Goal: Task Accomplishment & Management: Manage account settings

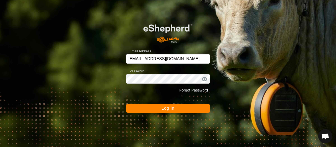
click at [168, 107] on span "Log In" at bounding box center [167, 108] width 13 height 4
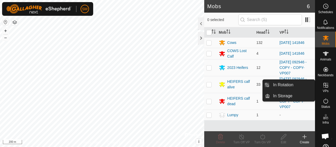
click at [325, 84] on icon at bounding box center [326, 85] width 6 height 6
click at [275, 85] on link "In Rotation" at bounding box center [292, 85] width 45 height 10
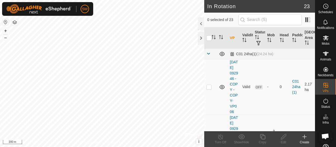
checkbox input "true"
click at [261, 135] on icon at bounding box center [262, 136] width 7 height 6
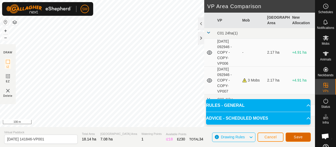
click at [302, 139] on span "Save" at bounding box center [298, 137] width 9 height 4
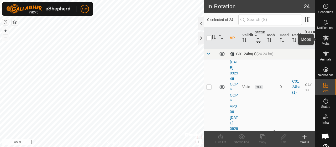
click at [325, 36] on icon at bounding box center [326, 37] width 6 height 5
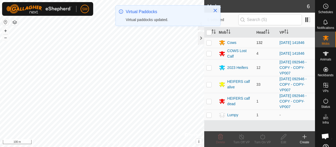
click at [209, 42] on p-checkbox at bounding box center [208, 42] width 5 height 4
checkbox input "true"
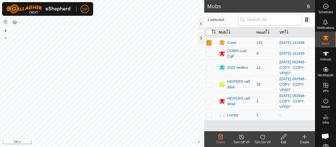
click at [209, 54] on p-checkbox at bounding box center [208, 53] width 5 height 4
checkbox input "false"
click at [262, 137] on icon at bounding box center [262, 136] width 7 height 6
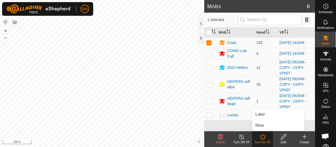
click at [262, 135] on icon at bounding box center [262, 136] width 5 height 5
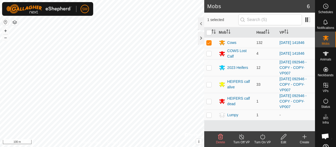
click at [262, 138] on icon at bounding box center [262, 136] width 7 height 6
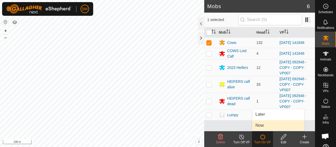
click at [262, 128] on link "Now" at bounding box center [278, 125] width 52 height 10
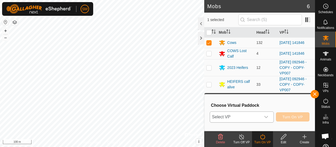
click at [267, 115] on icon "dropdown trigger" at bounding box center [266, 117] width 4 height 4
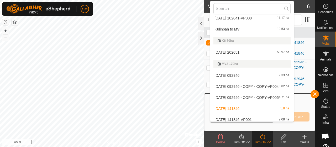
scroll to position [266, 0]
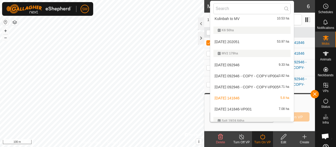
click at [268, 109] on li "[DATE] 141846-VP001 7.08 ha" at bounding box center [251, 109] width 83 height 10
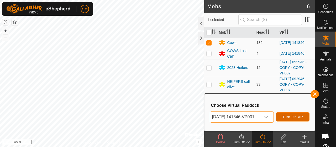
click at [290, 115] on span "Turn On VP" at bounding box center [292, 117] width 20 height 4
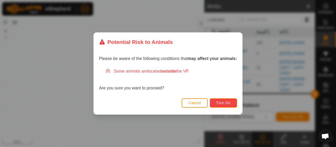
click at [225, 103] on span "Turn On" at bounding box center [223, 103] width 14 height 4
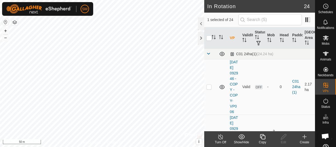
click at [262, 136] on icon at bounding box center [262, 136] width 7 height 6
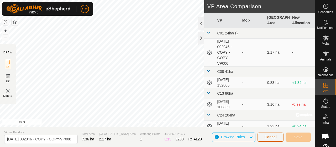
click at [268, 138] on span "Cancel" at bounding box center [270, 137] width 12 height 4
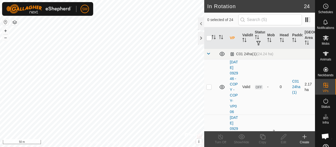
checkbox input "true"
click at [224, 122] on div "In Rotation 24 1 selected of 24 VP Validity Status Mob Head Paddock Grazing Are…" at bounding box center [157, 73] width 315 height 147
click at [262, 138] on icon at bounding box center [262, 136] width 7 height 6
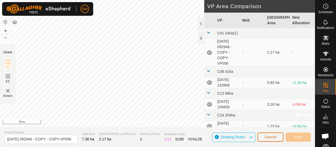
click at [184, 92] on div "Privacy Policy Contact Us [DATE] 092946 - COPY - COPY-VP007 Type: Inclusion Zon…" at bounding box center [157, 73] width 315 height 147
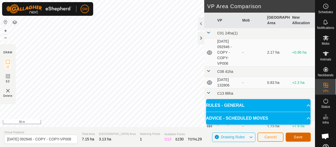
drag, startPoint x: 299, startPoint y: 139, endPoint x: 302, endPoint y: 136, distance: 4.1
click at [302, 136] on span "Save" at bounding box center [298, 137] width 9 height 4
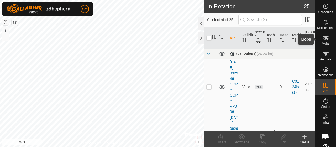
click at [323, 41] on es-mob-svg-icon at bounding box center [325, 38] width 9 height 8
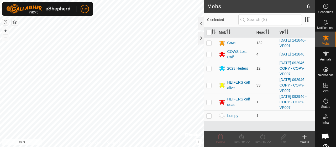
click at [212, 85] on td at bounding box center [210, 85] width 13 height 17
checkbox input "true"
click at [207, 65] on td at bounding box center [210, 68] width 13 height 17
checkbox input "true"
click at [209, 101] on p-checkbox at bounding box center [208, 102] width 5 height 4
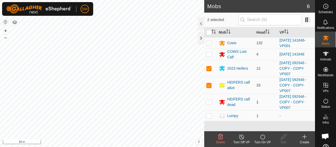
checkbox input "true"
click at [263, 138] on icon at bounding box center [262, 136] width 7 height 6
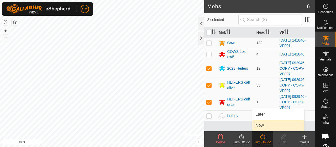
click at [262, 125] on link "Now" at bounding box center [278, 125] width 52 height 10
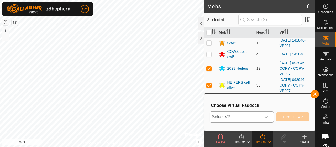
click at [266, 117] on icon "dropdown trigger" at bounding box center [266, 117] width 4 height 2
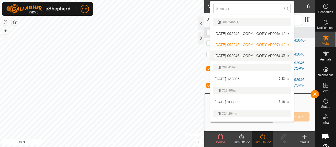
click at [262, 56] on li "[DATE] 092946 - COPY - COPY-VP008 3.13 ha" at bounding box center [251, 55] width 83 height 10
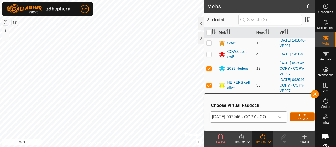
click at [304, 116] on span "Turn On VP" at bounding box center [302, 117] width 12 height 8
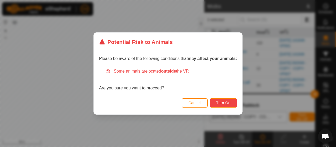
click at [227, 103] on span "Turn On" at bounding box center [223, 103] width 14 height 4
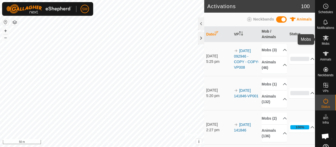
click at [324, 39] on icon at bounding box center [326, 37] width 6 height 5
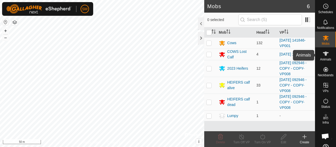
click at [324, 54] on icon at bounding box center [326, 53] width 6 height 4
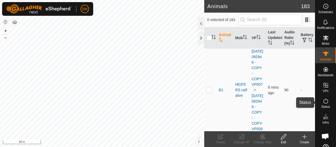
click at [323, 103] on icon at bounding box center [325, 100] width 5 height 5
click at [325, 104] on icon at bounding box center [326, 101] width 6 height 6
click at [325, 104] on es-activation-svg-icon at bounding box center [325, 101] width 9 height 8
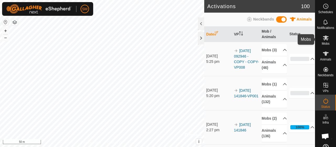
click at [324, 39] on icon at bounding box center [326, 37] width 6 height 5
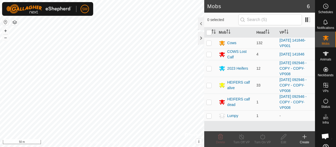
click at [324, 39] on icon at bounding box center [326, 37] width 6 height 5
